Goal: Navigation & Orientation: Find specific page/section

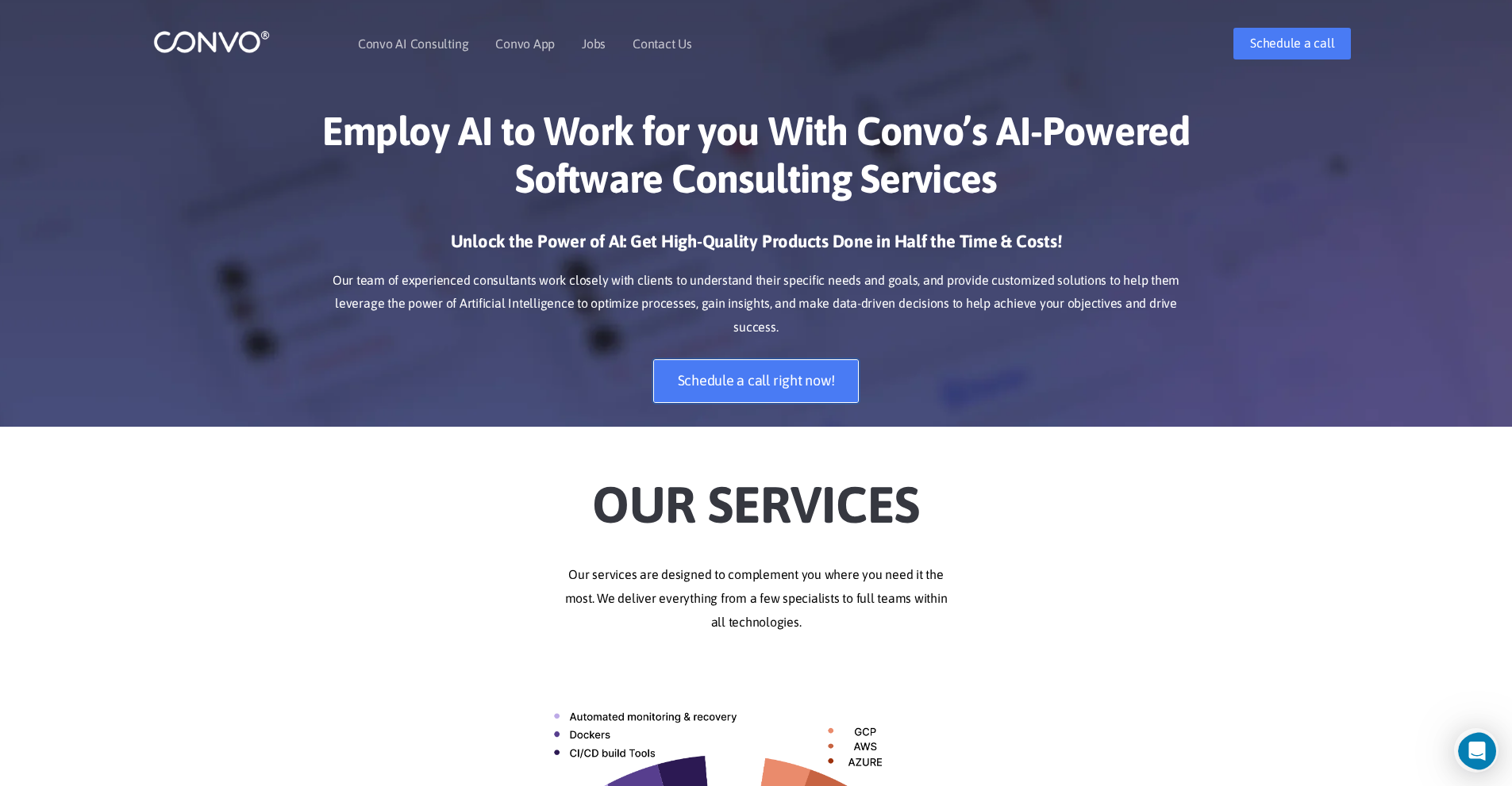
click at [737, 360] on link "Schedule a call right now!" at bounding box center [756, 382] width 206 height 44
click at [421, 36] on li "Convo AI Consulting" at bounding box center [413, 43] width 110 height 68
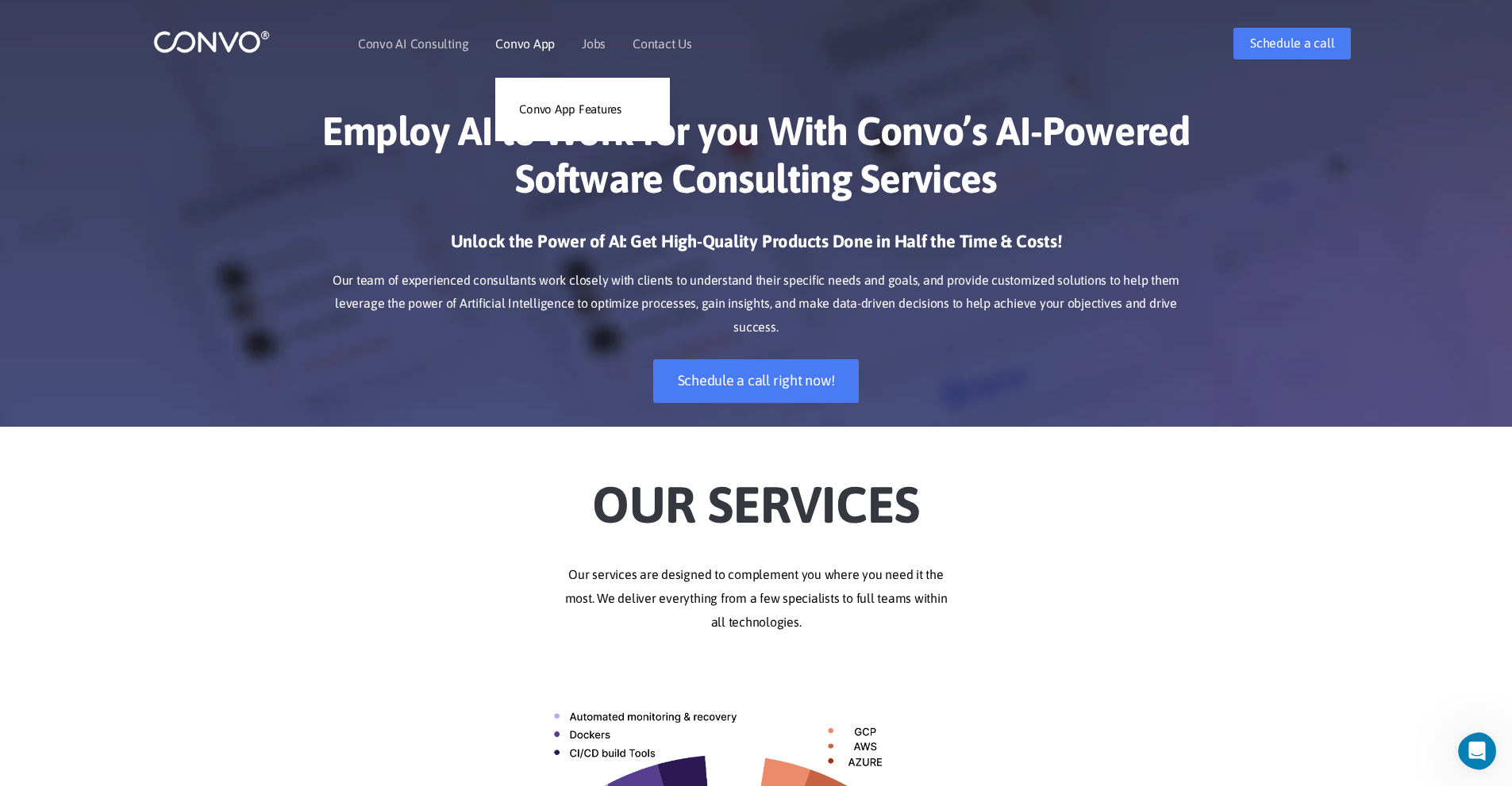
click at [538, 31] on li "Convo App Convo App Features" at bounding box center [525, 43] width 60 height 68
click at [577, 39] on ul "Convo AI Consulting Convo App Convo App Features Jobs Contact Us" at bounding box center [525, 43] width 334 height 68
drag, startPoint x: 656, startPoint y: 44, endPoint x: 641, endPoint y: 45, distance: 15.0
click at [656, 44] on link "Contact Us" at bounding box center [662, 44] width 60 height 13
click at [415, 38] on link "Convo AI Consulting" at bounding box center [413, 44] width 110 height 13
